Goal: Task Accomplishment & Management: Manage account settings

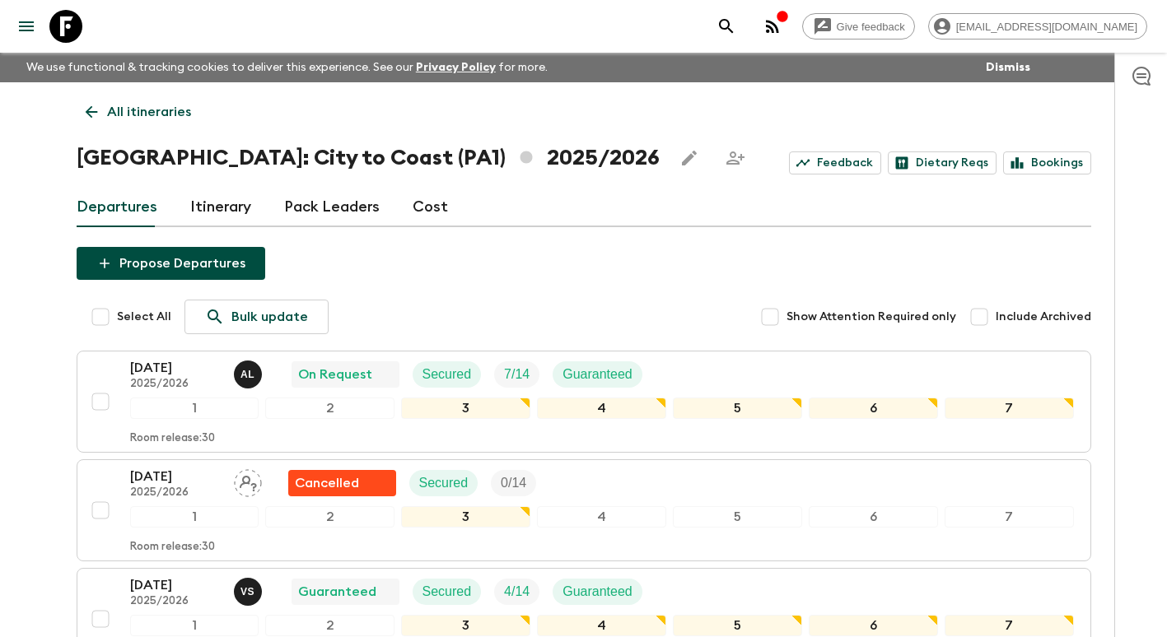
click at [110, 110] on p "All itineraries" at bounding box center [149, 112] width 84 height 20
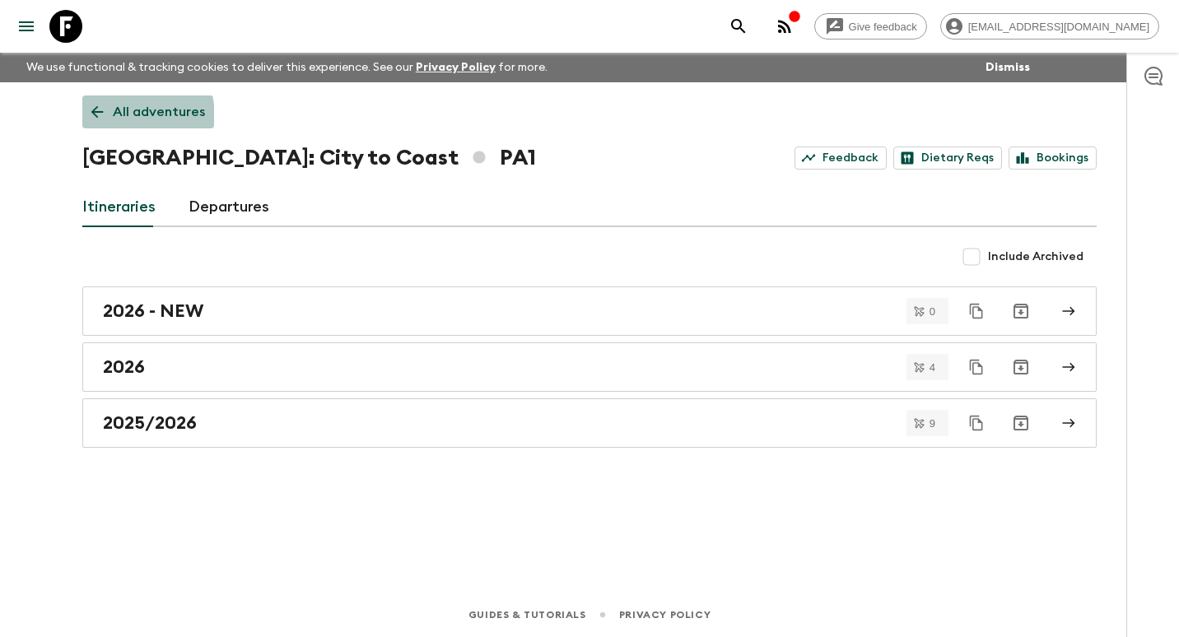
click at [100, 119] on icon at bounding box center [97, 112] width 18 height 18
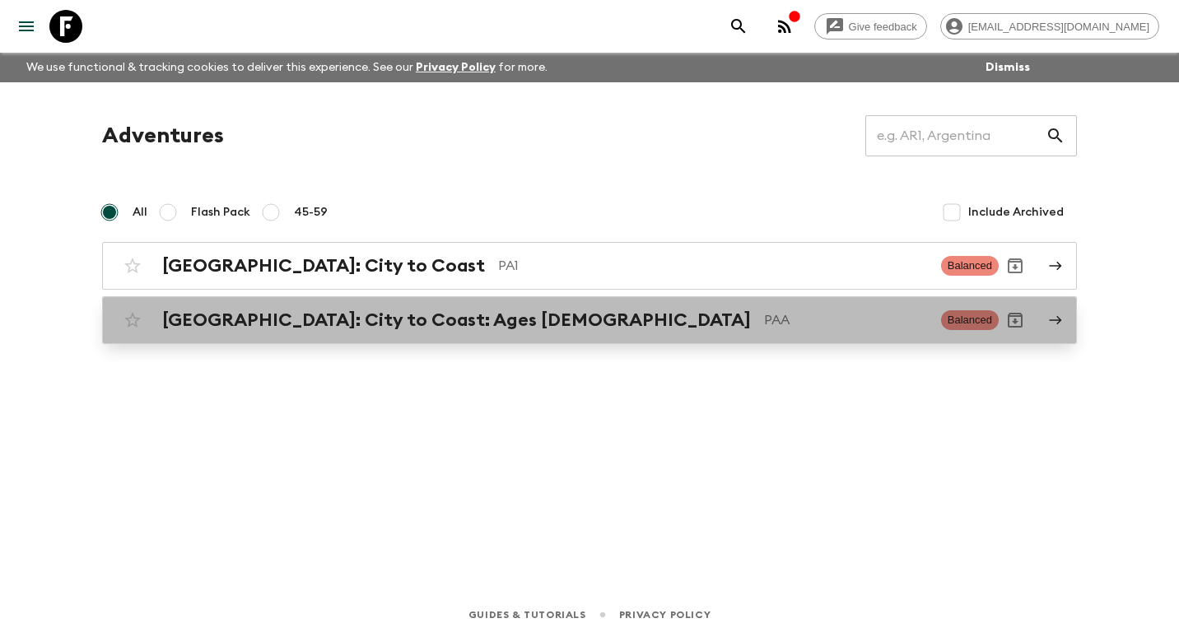
click at [312, 306] on div "[GEOGRAPHIC_DATA]: City to Coast: Ages [DEMOGRAPHIC_DATA] PAA Balanced" at bounding box center [557, 320] width 883 height 33
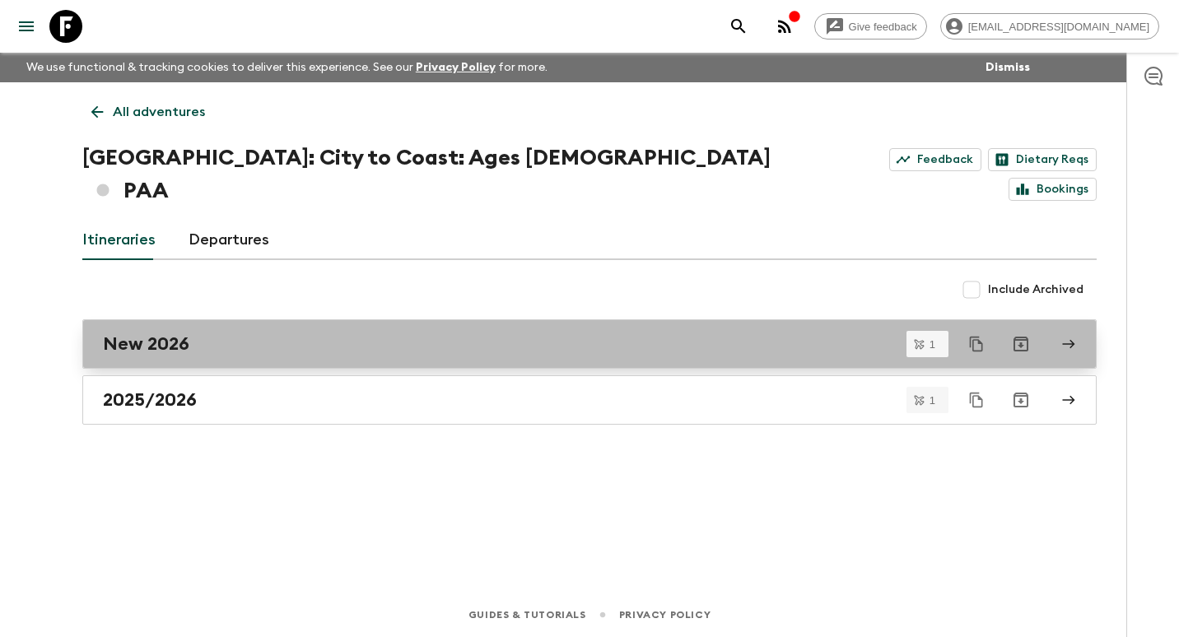
click at [195, 334] on div "New 2026" at bounding box center [574, 344] width 942 height 21
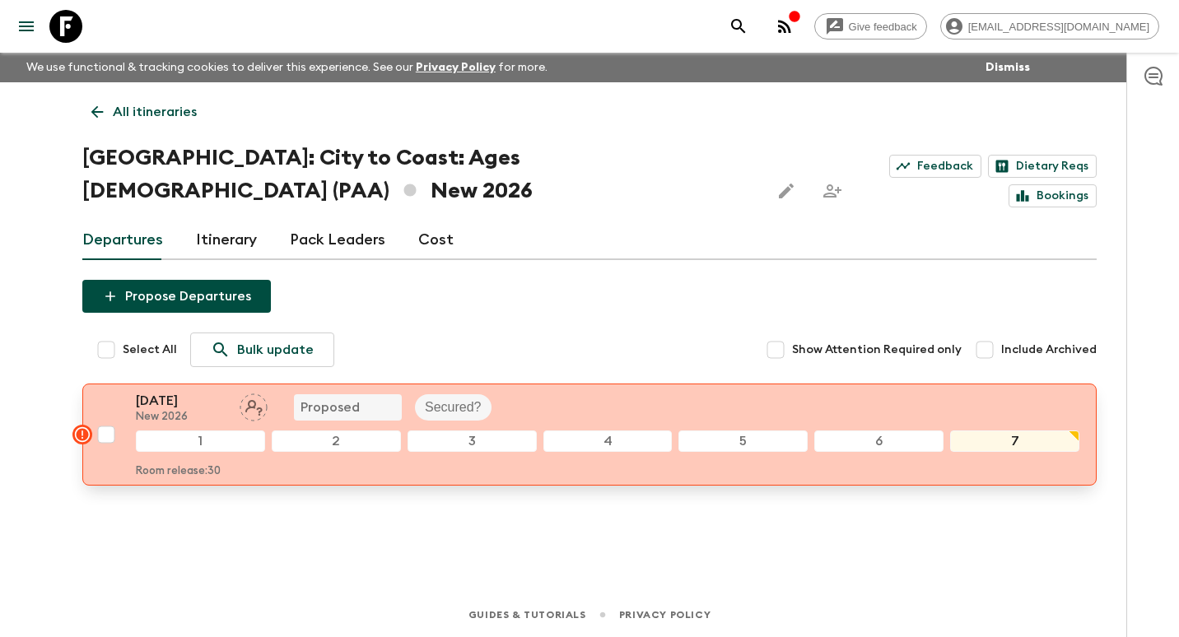
click at [184, 391] on p "[DATE]" at bounding box center [181, 401] width 91 height 20
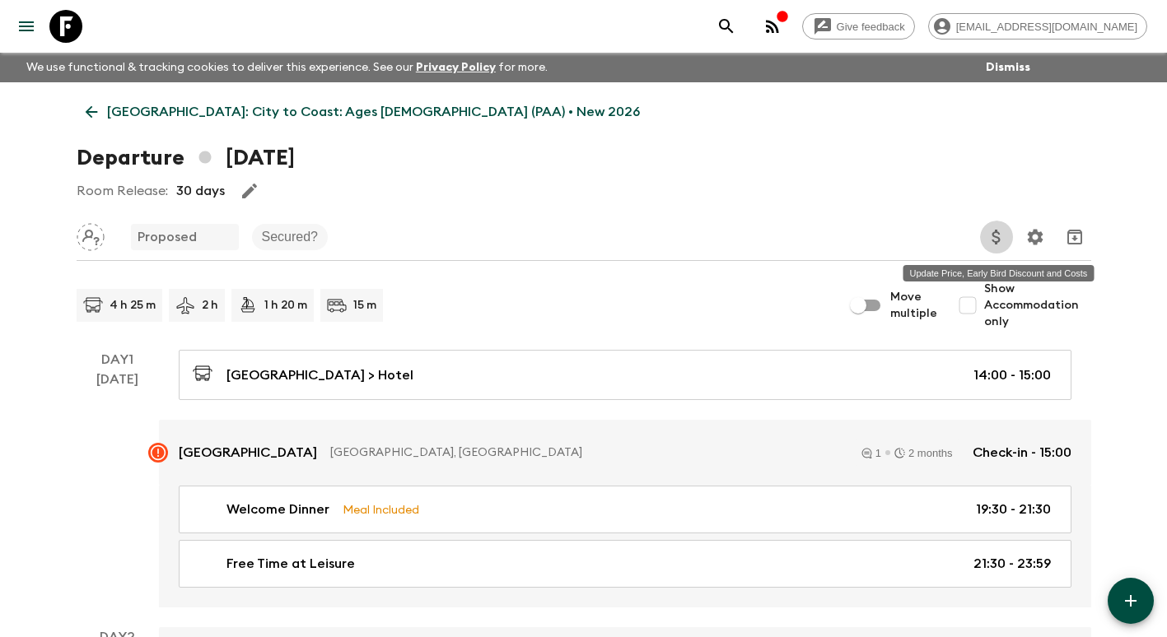
click at [992, 239] on icon "Update Price, Early Bird Discount and Costs" at bounding box center [997, 237] width 20 height 20
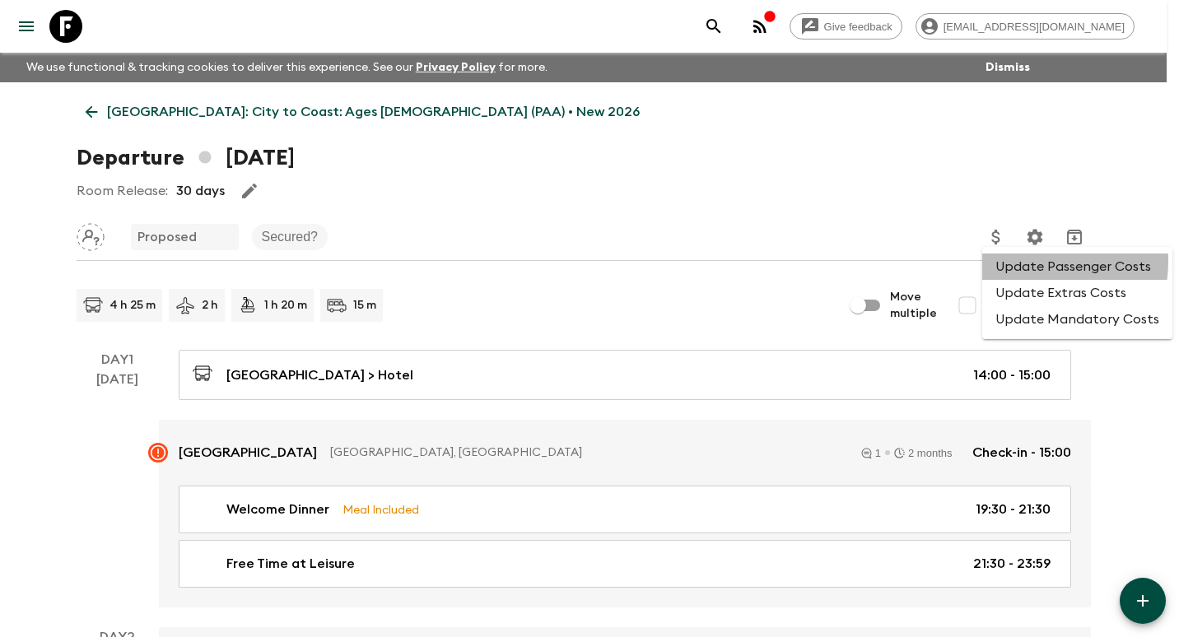
click at [1035, 262] on li "Update Passenger Costs" at bounding box center [1078, 267] width 190 height 26
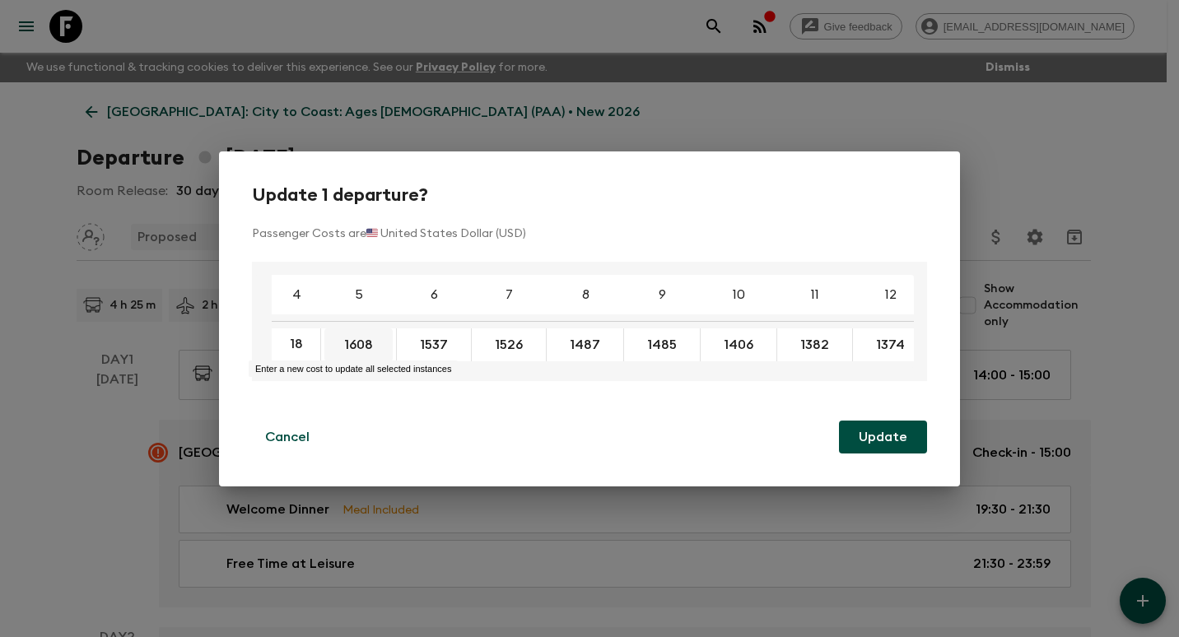
type input "1807"
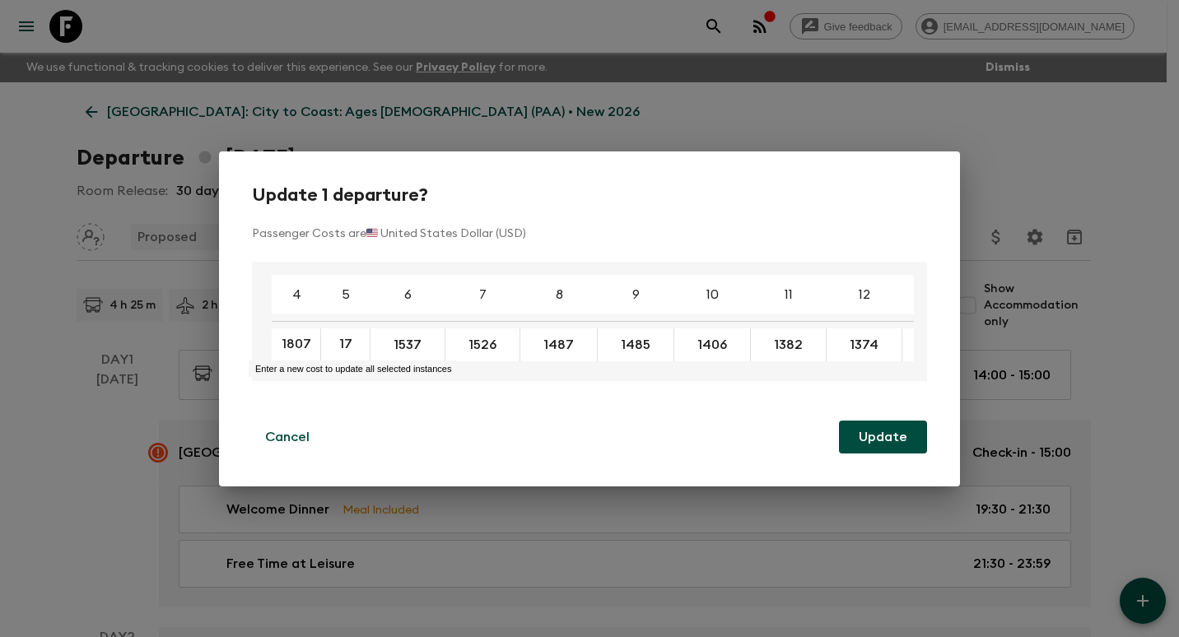
type input "1708"
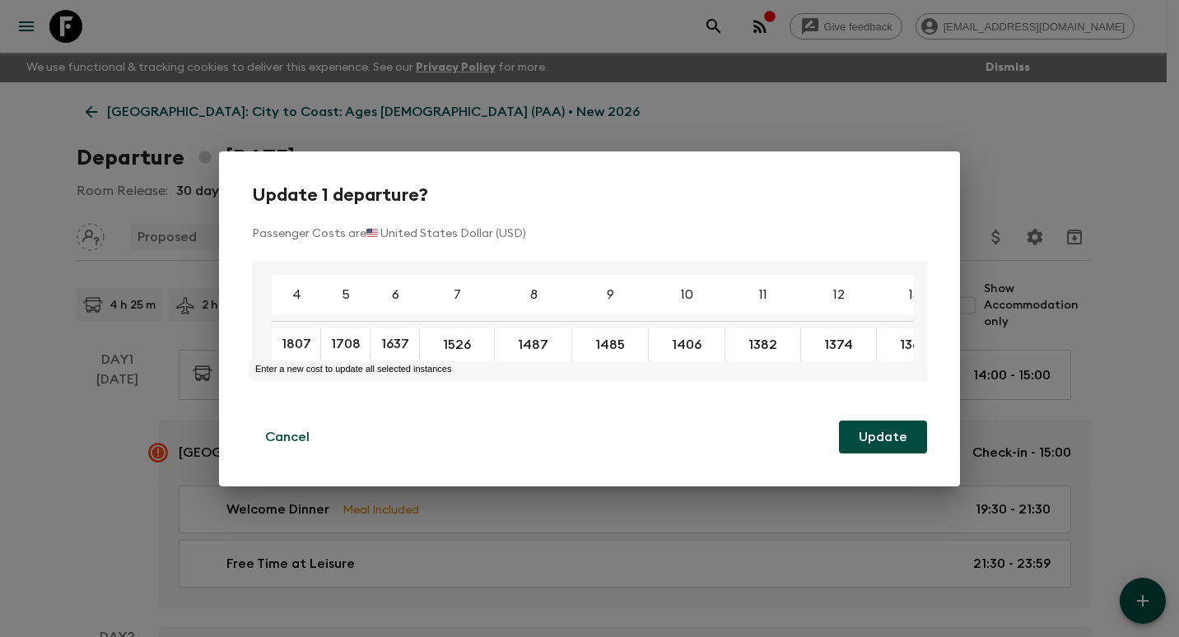
type input "1637"
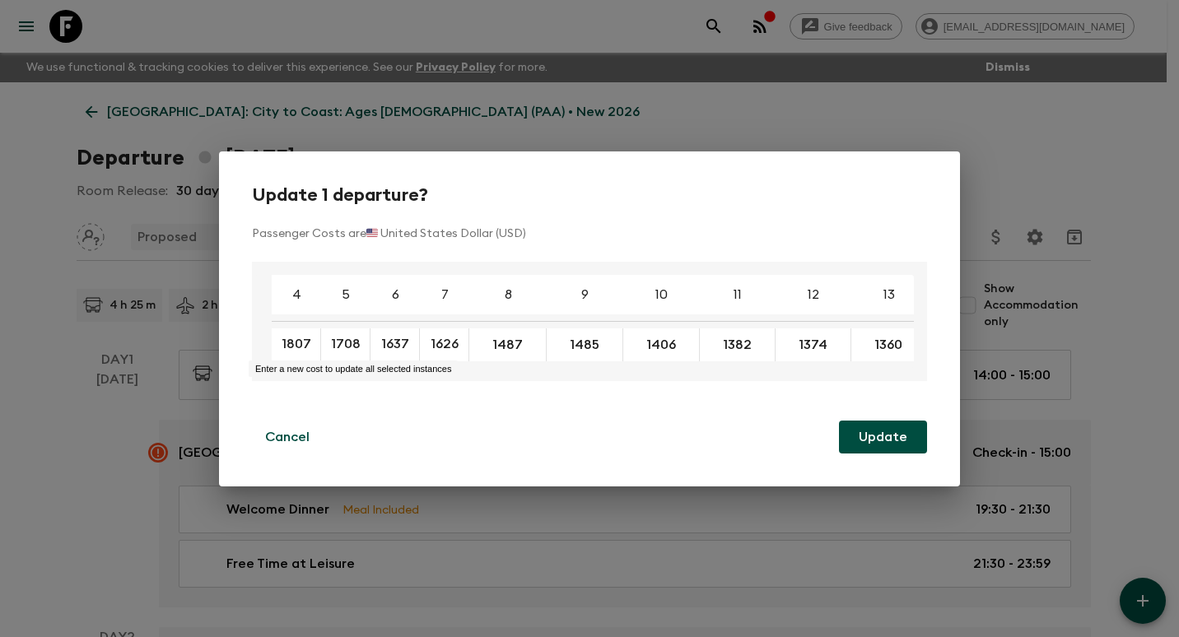
type input "1626"
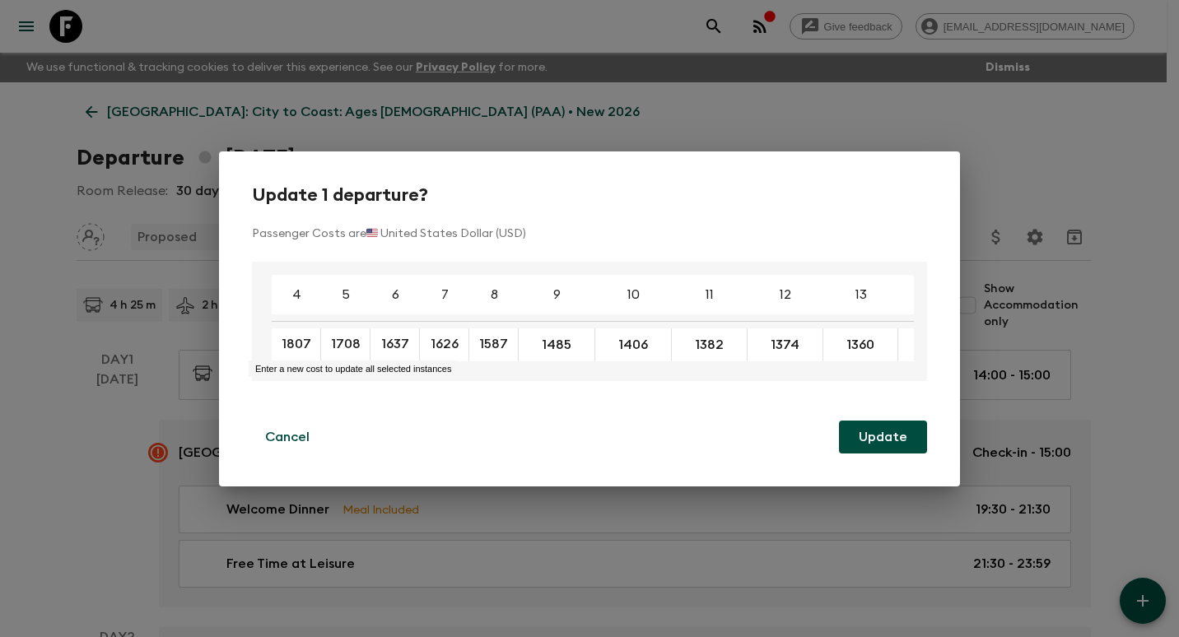
type input "1587"
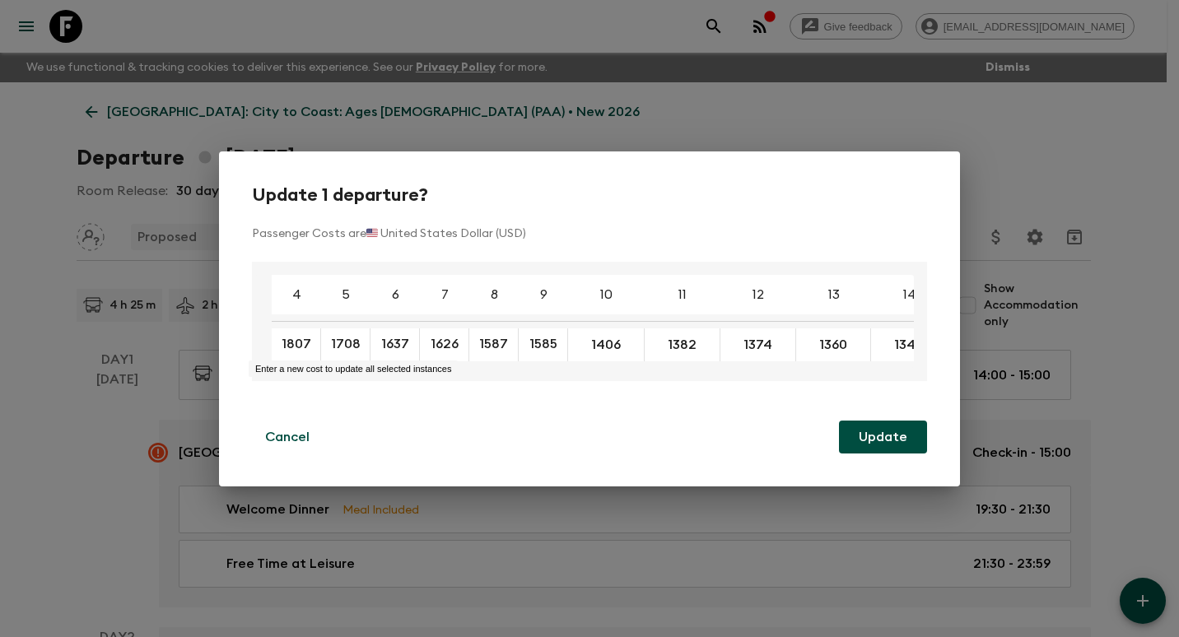
type input "1585"
type input "1506"
type input "1482"
type input "1474"
type input "1460"
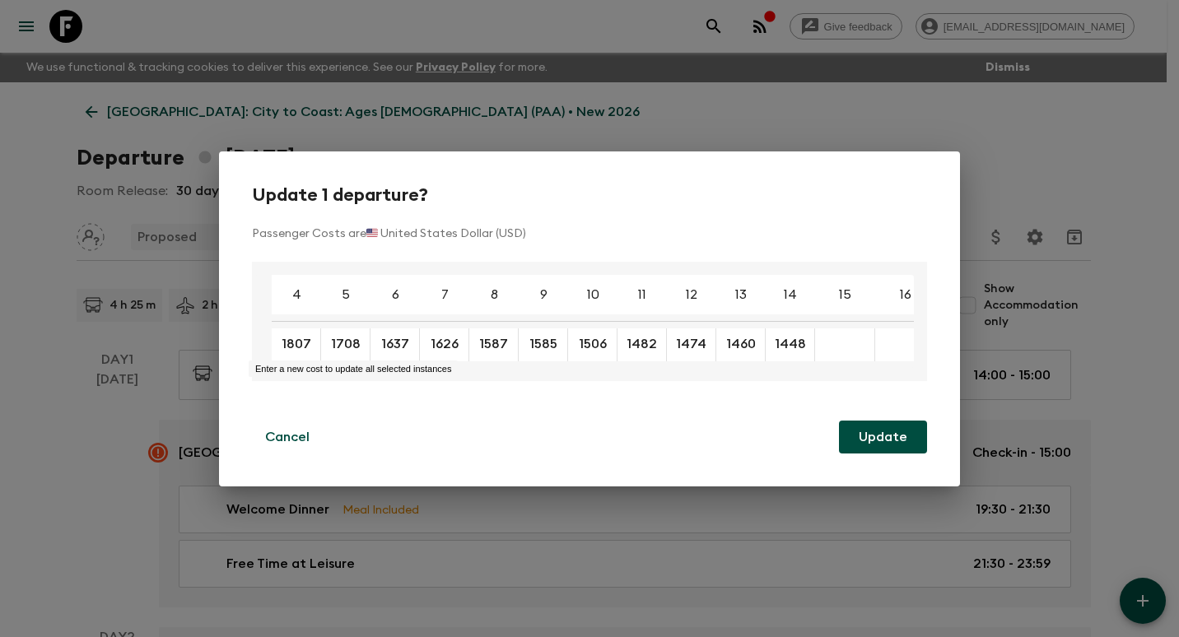
type input "1448"
click at [904, 441] on button "Update" at bounding box center [883, 437] width 88 height 33
